Goal: Navigation & Orientation: Go to known website

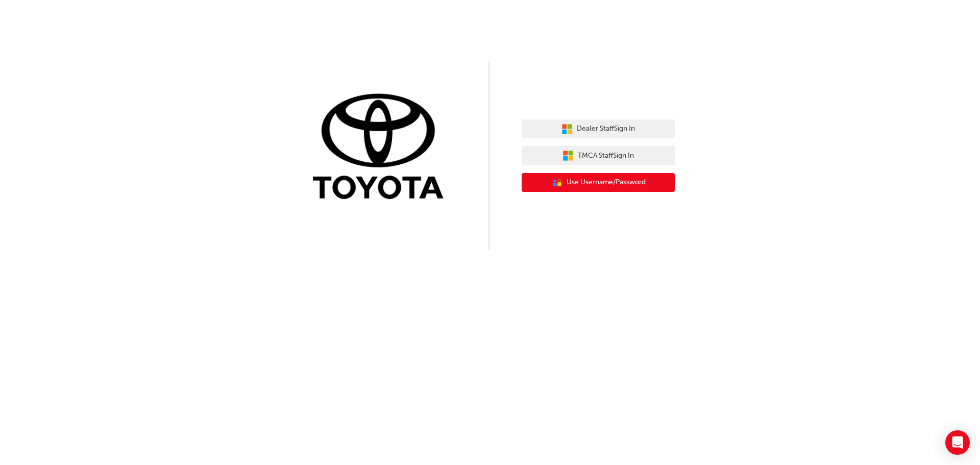
click at [565, 179] on button "User Authentication Icon - Blue Person, Gold Lock Use Username/Password" at bounding box center [598, 182] width 153 height 19
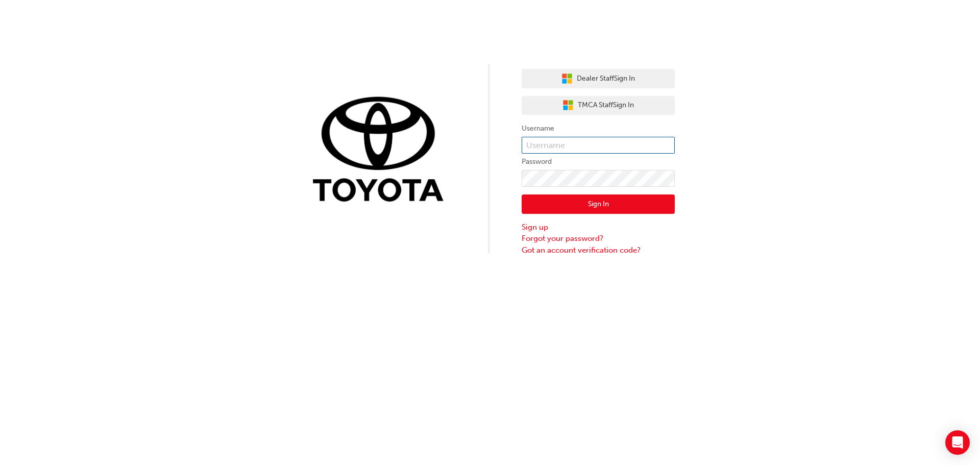
click at [549, 144] on input "text" at bounding box center [598, 145] width 153 height 17
type input "Michael.Hendriks"
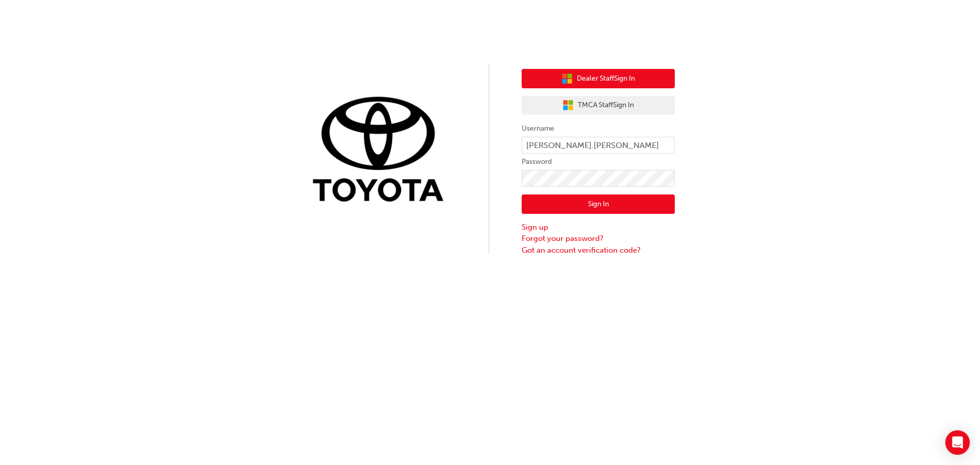
click at [551, 75] on button "Dealer Staff Sign In" at bounding box center [598, 78] width 153 height 19
